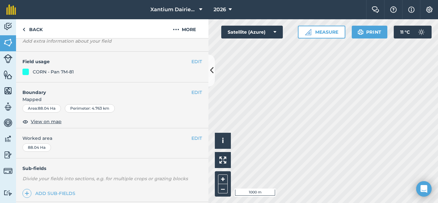
scroll to position [124, 0]
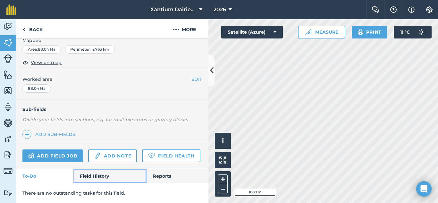
click at [97, 176] on link "Field History" at bounding box center [109, 176] width 73 height 14
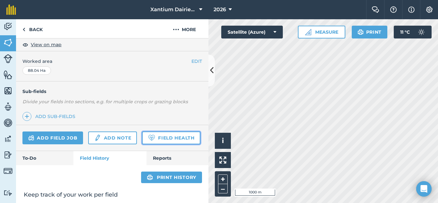
click at [142, 144] on link "Field Health" at bounding box center [171, 137] width 58 height 13
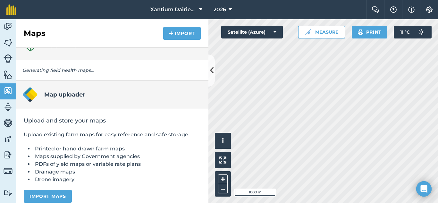
scroll to position [23, 0]
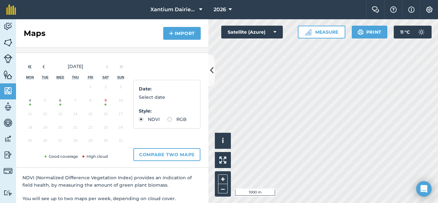
click at [106, 105] on button "9" at bounding box center [105, 101] width 15 height 13
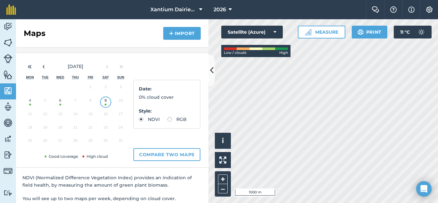
click at [167, 121] on label "RGB" at bounding box center [176, 119] width 19 height 4
radio input "true"
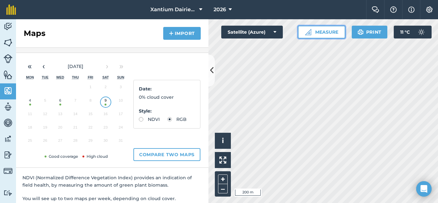
click at [318, 31] on button "Measure" at bounding box center [321, 32] width 47 height 13
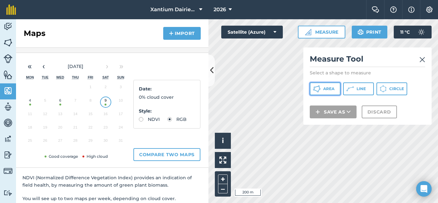
click at [328, 88] on span "Area" at bounding box center [328, 88] width 11 height 5
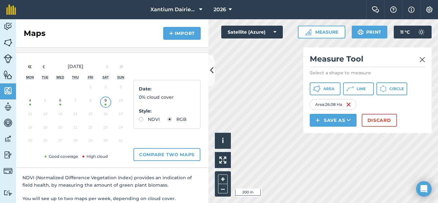
click at [422, 58] on img at bounding box center [422, 60] width 6 height 8
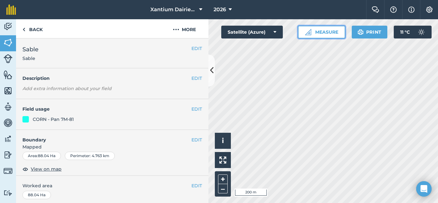
click at [331, 29] on button "Measure" at bounding box center [321, 32] width 47 height 13
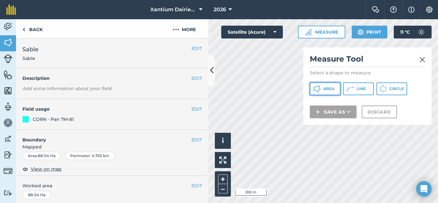
click at [329, 85] on button "Area" at bounding box center [325, 88] width 31 height 13
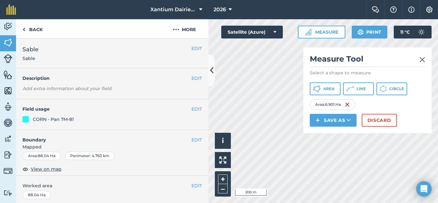
click at [420, 60] on img at bounding box center [422, 60] width 6 height 8
